Goal: Transaction & Acquisition: Subscribe to service/newsletter

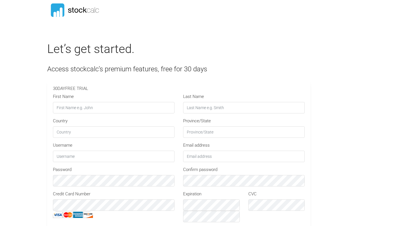
type input "STOCKCALC30"
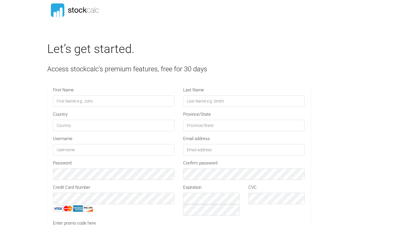
scroll to position [39, 0]
